Goal: Task Accomplishment & Management: Manage account settings

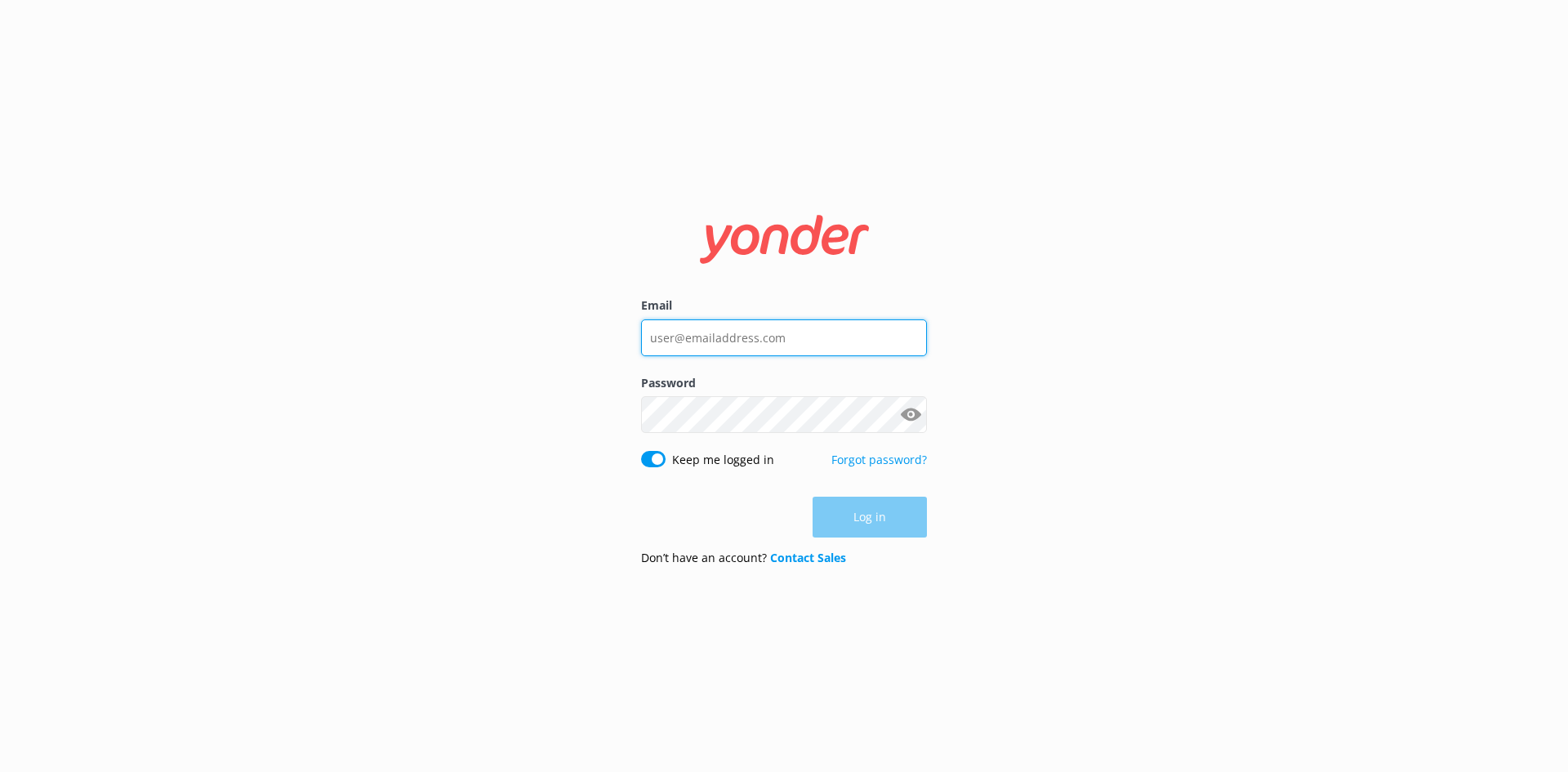
type input "hayley@portstephens4wd.com.au"
click at [880, 520] on div "Log in" at bounding box center [784, 517] width 286 height 41
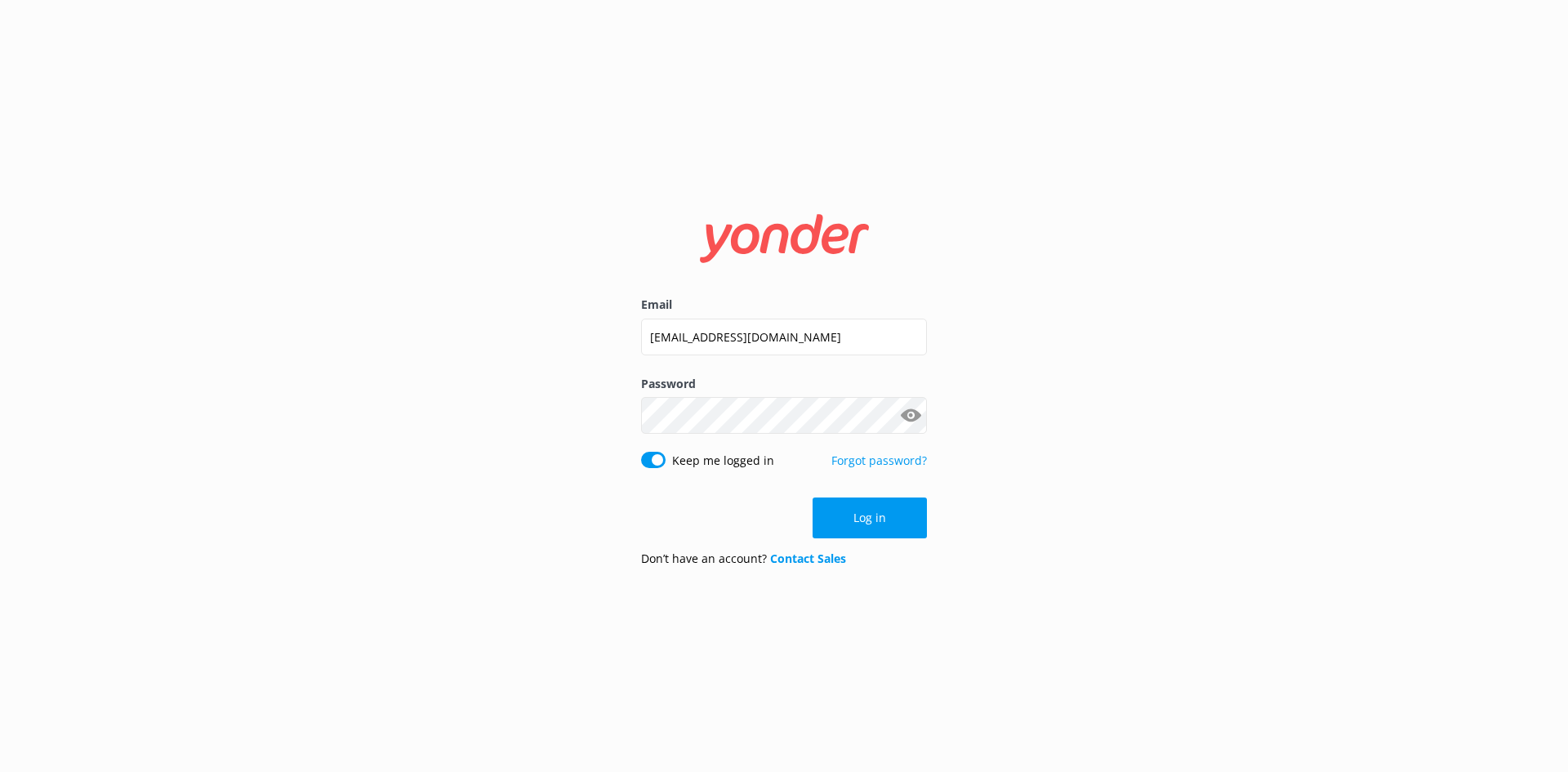
click at [880, 520] on button "Log in" at bounding box center [870, 518] width 115 height 41
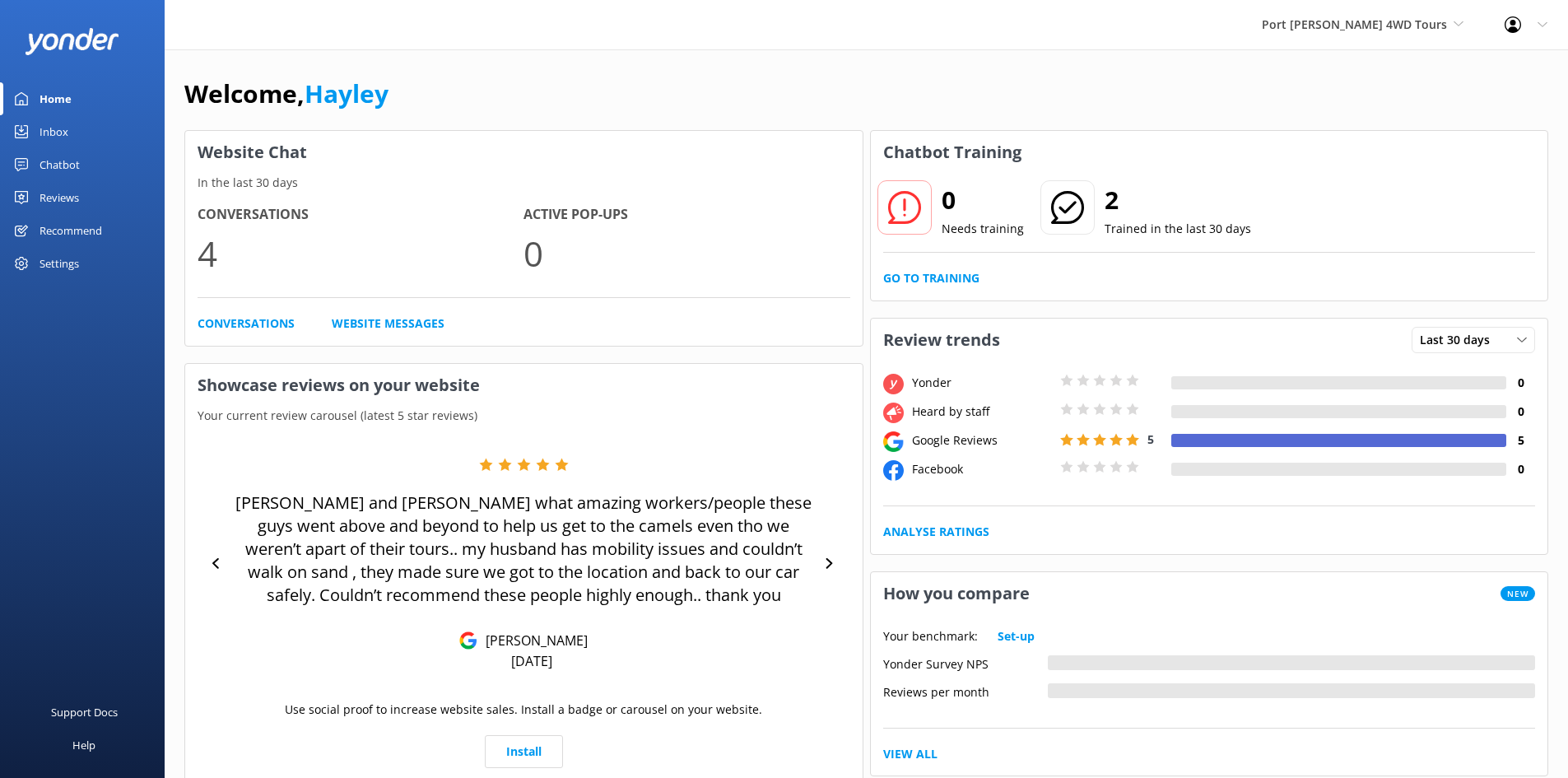
click at [51, 134] on div "Inbox" at bounding box center [53, 132] width 28 height 33
